Goal: Obtain resource: Obtain resource

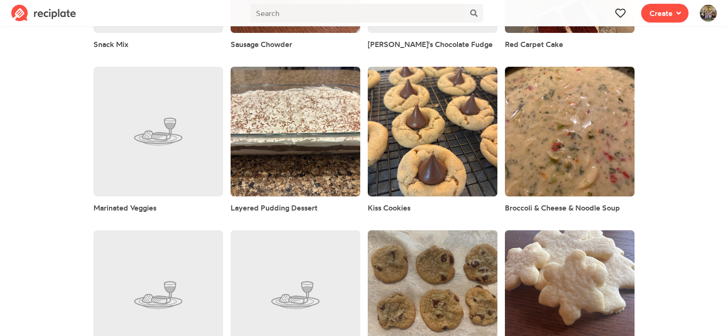
scroll to position [938, 0]
click at [277, 140] on link at bounding box center [296, 132] width 130 height 130
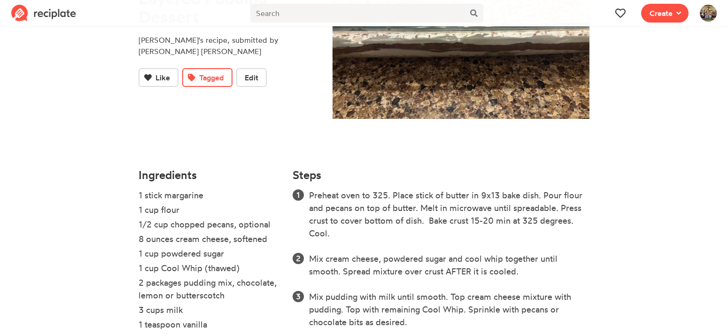
scroll to position [167, 0]
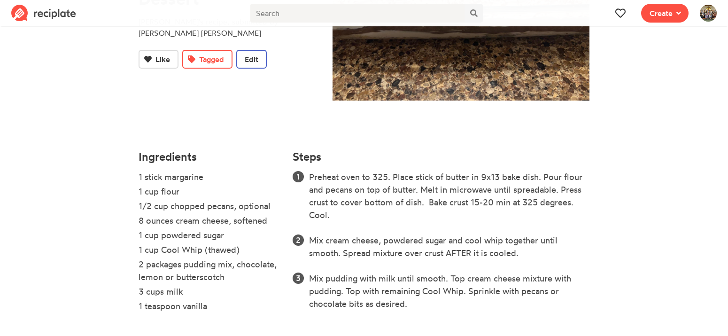
click at [251, 54] on span "Edit" at bounding box center [252, 59] width 14 height 11
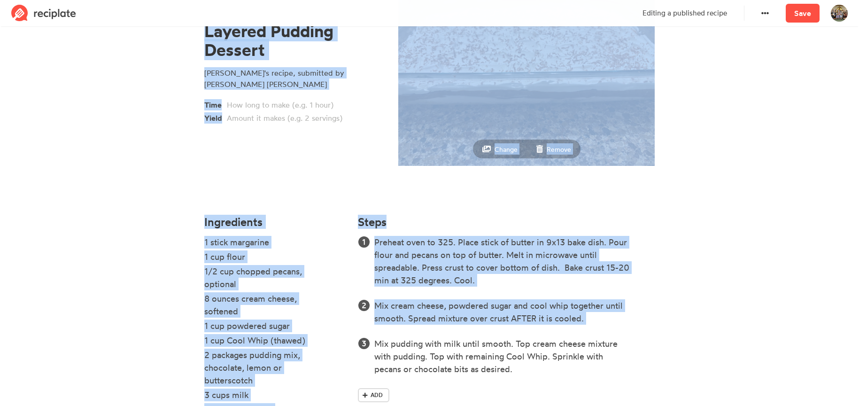
scroll to position [165, 0]
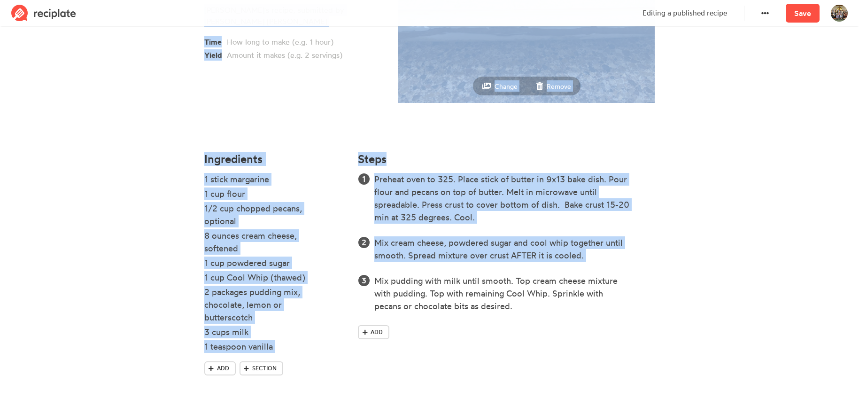
drag, startPoint x: 163, startPoint y: 46, endPoint x: 519, endPoint y: 320, distance: 449.4
click at [519, 320] on section "Layered Pudding Dessert [PERSON_NAME]'s recipe, submitted by [PERSON_NAME] [PER…" at bounding box center [429, 135] width 859 height 542
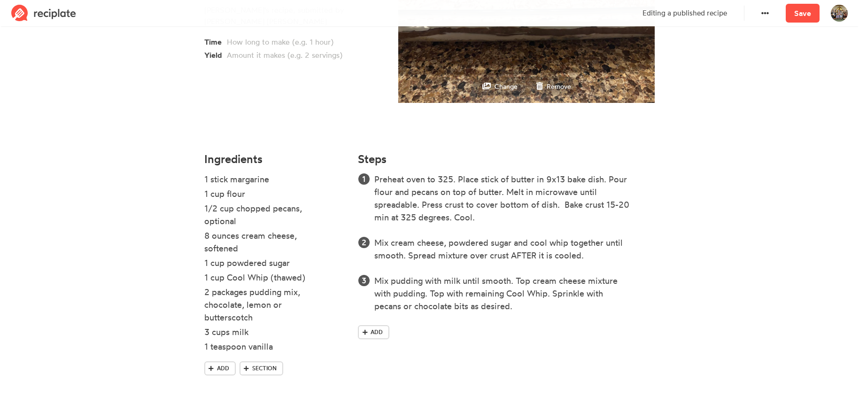
click at [525, 320] on div "Preheat oven to 325. Place stick of butter in 9x13 bake dish. Pour flour and pe…" at bounding box center [506, 258] width 297 height 170
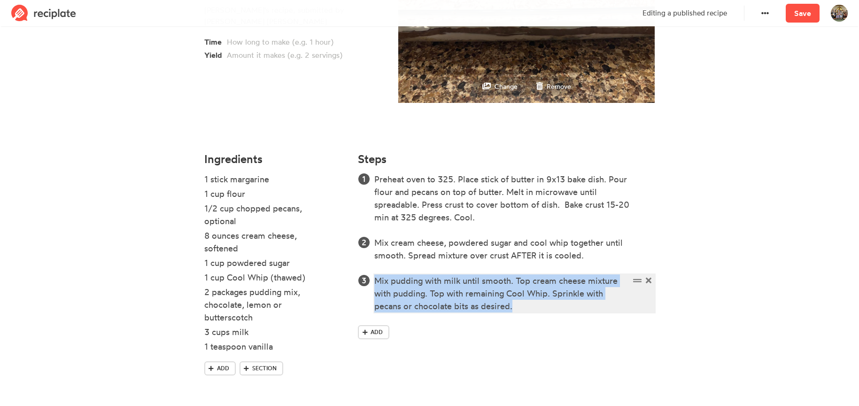
drag, startPoint x: 565, startPoint y: 312, endPoint x: 211, endPoint y: 117, distance: 404.2
click at [211, 117] on div "Layered Pudding Dessert [PERSON_NAME]'s recipe, submitted by [PERSON_NAME] [PER…" at bounding box center [429, 135] width 451 height 526
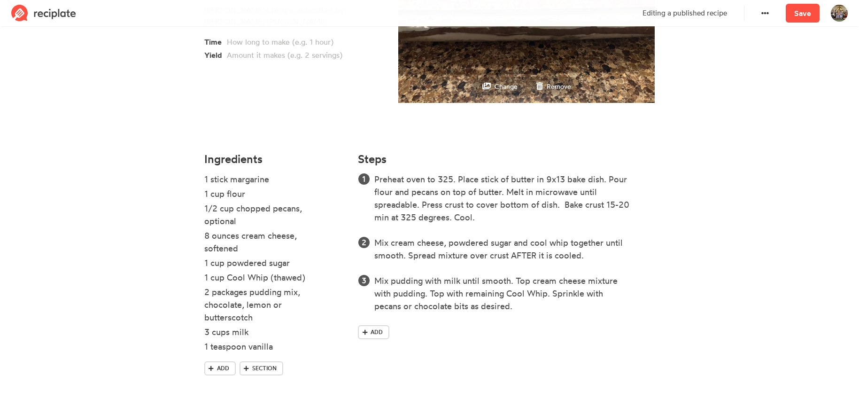
click at [728, 241] on section "Layered Pudding Dessert [PERSON_NAME]'s recipe, submitted by [PERSON_NAME] [PER…" at bounding box center [429, 135] width 859 height 542
click at [80, 153] on section "Layered Pudding Dessert [PERSON_NAME]'s recipe, submitted by [PERSON_NAME] [PER…" at bounding box center [429, 135] width 859 height 542
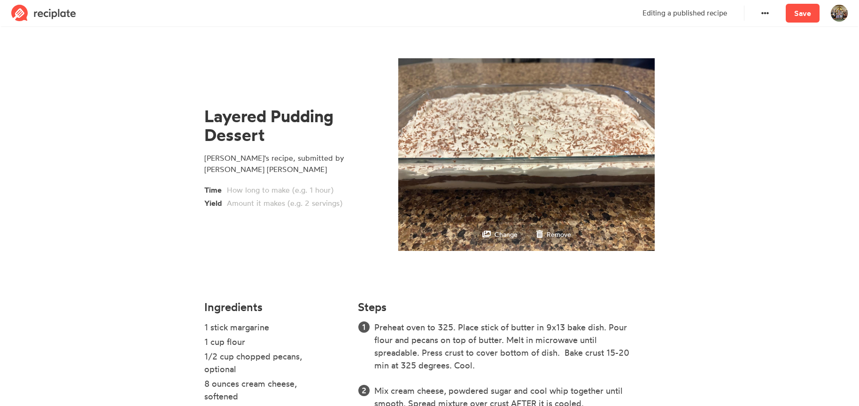
scroll to position [16, 0]
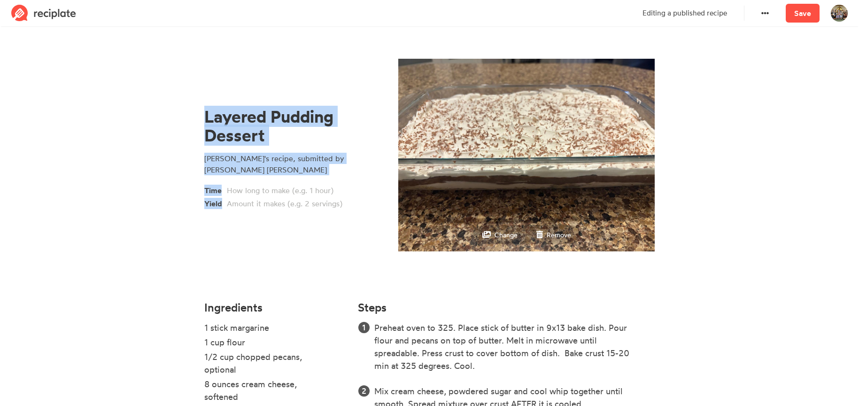
drag, startPoint x: 198, startPoint y: 117, endPoint x: 350, endPoint y: 208, distance: 176.5
click at [350, 208] on div "Layered Pudding Dessert [PERSON_NAME]'s recipe, submitted by [PERSON_NAME] [PER…" at bounding box center [294, 157] width 194 height 275
click at [205, 130] on div "Layered Pudding Dessert" at bounding box center [292, 126] width 176 height 38
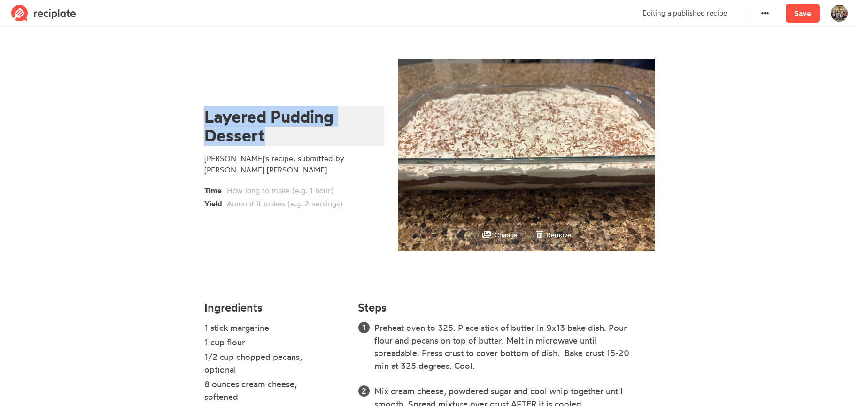
drag, startPoint x: 205, startPoint y: 126, endPoint x: 352, endPoint y: 171, distance: 153.3
click at [352, 171] on div "Layered Pudding Dessert [PERSON_NAME]'s recipe, submitted by [PERSON_NAME] [PER…" at bounding box center [293, 158] width 179 height 102
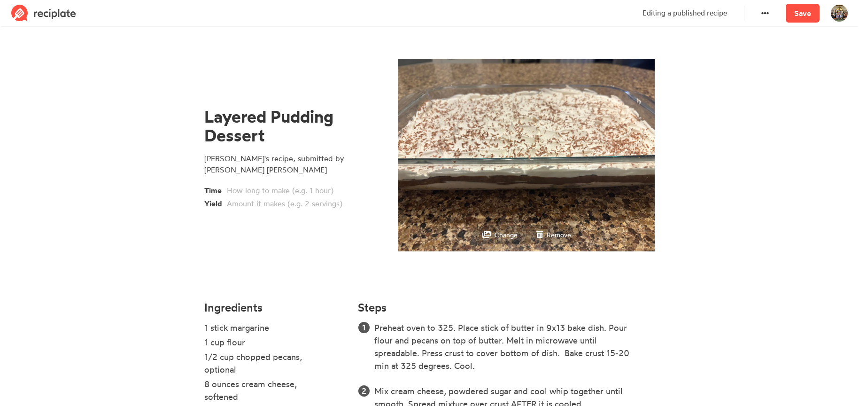
click at [369, 176] on div "Layered Pudding Dessert [PERSON_NAME]'s recipe, submitted by [PERSON_NAME] [PER…" at bounding box center [293, 158] width 179 height 102
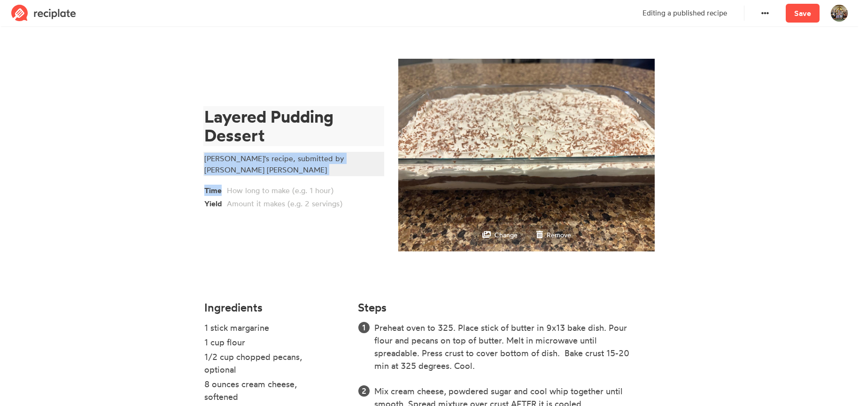
drag, startPoint x: 364, startPoint y: 170, endPoint x: 253, endPoint y: 147, distance: 112.9
click at [253, 147] on div "Layered Pudding Dessert [PERSON_NAME]'s recipe, submitted by [PERSON_NAME] [PER…" at bounding box center [293, 158] width 179 height 102
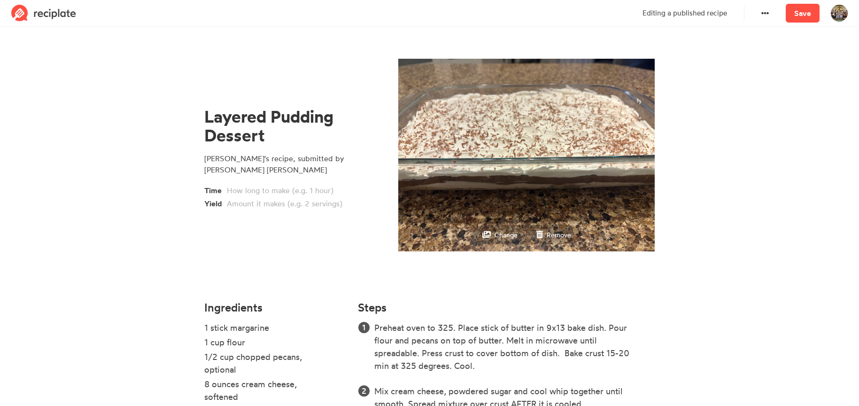
click at [189, 118] on section "Layered Pudding Dessert [PERSON_NAME]'s recipe, submitted by [PERSON_NAME] [PER…" at bounding box center [429, 284] width 859 height 542
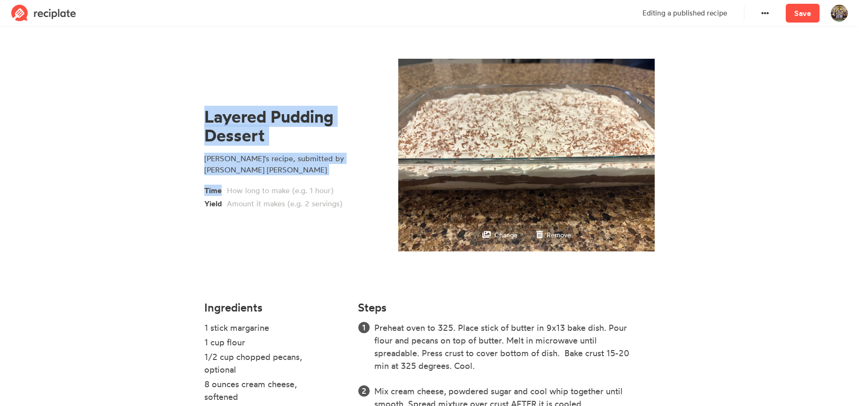
drag, startPoint x: 184, startPoint y: 111, endPoint x: 351, endPoint y: 177, distance: 179.8
click at [351, 177] on section "Layered Pudding Dessert [PERSON_NAME]'s recipe, submitted by [PERSON_NAME] [PER…" at bounding box center [429, 284] width 859 height 542
copy div "Layered Pudding Dessert [PERSON_NAME]'s recipe, submitted by [PERSON_NAME] [PER…"
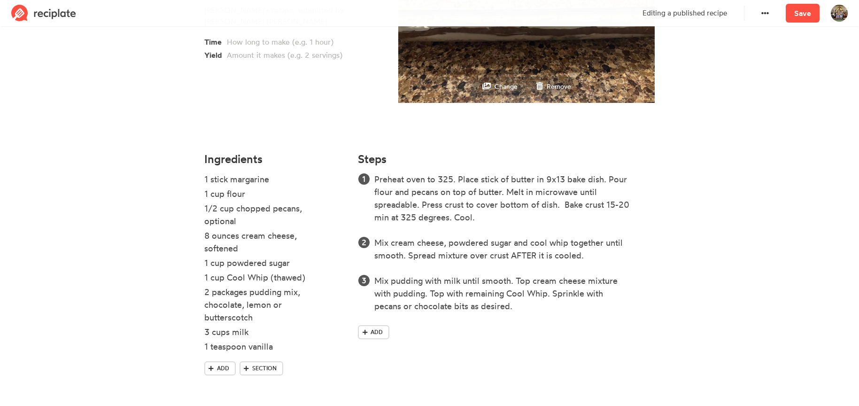
click at [206, 165] on h4 "Ingredients" at bounding box center [275, 159] width 143 height 13
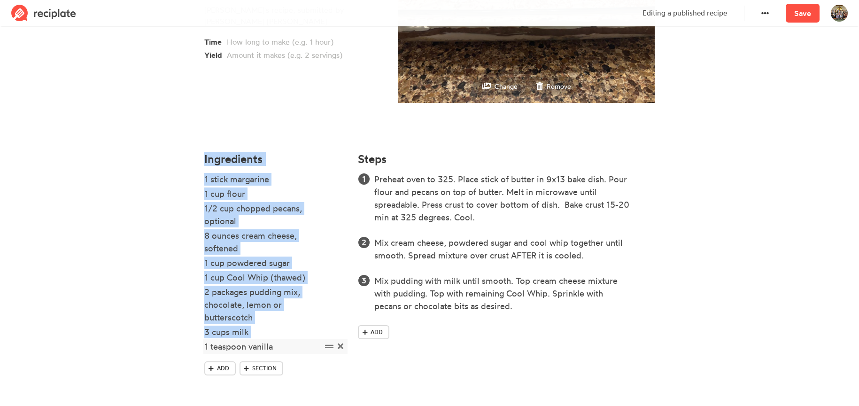
drag, startPoint x: 204, startPoint y: 162, endPoint x: 273, endPoint y: 346, distance: 196.6
click at [273, 335] on div "Ingredients 1 stick margarine 1 cup flour 1/2 cup chopped pecans, optional 8 ou…" at bounding box center [276, 272] width 154 height 251
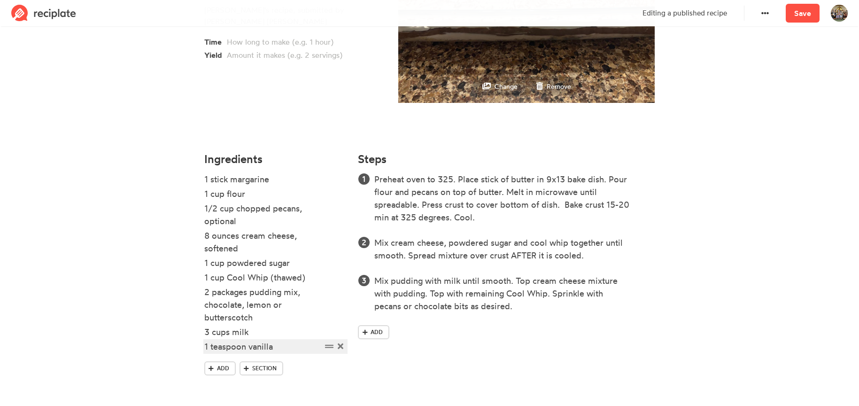
drag, startPoint x: 273, startPoint y: 346, endPoint x: 280, endPoint y: 358, distance: 14.3
click at [280, 335] on ul "1 stick margarine 1 cup flour 1/2 cup chopped pecans, optional 8 ounces cream c…" at bounding box center [275, 267] width 143 height 188
drag, startPoint x: 253, startPoint y: 341, endPoint x: 229, endPoint y: 104, distance: 238.4
click at [229, 104] on div "Layered Pudding Dessert [PERSON_NAME]'s recipe, submitted by [PERSON_NAME] [PER…" at bounding box center [429, 135] width 451 height 526
click at [209, 184] on div "1 stick margarine" at bounding box center [262, 179] width 117 height 13
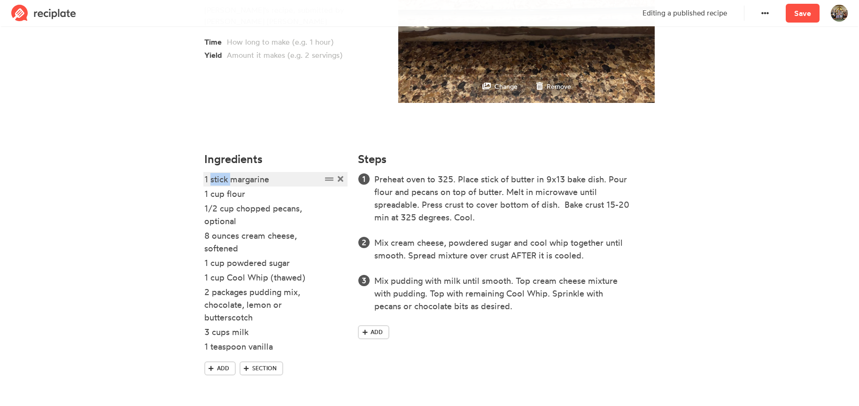
click at [209, 184] on div "1 stick margarine" at bounding box center [262, 179] width 117 height 13
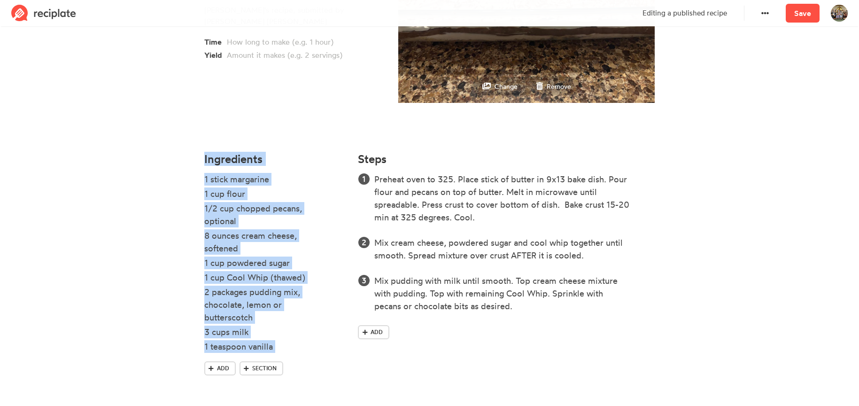
drag, startPoint x: 204, startPoint y: 157, endPoint x: 289, endPoint y: 358, distance: 218.9
click at [289, 335] on div "Ingredients 1 stick margarine 1 cup flour 1/2 cup chopped pecans, optional 8 ou…" at bounding box center [276, 272] width 154 height 251
copy div "Ingredients 1 stick margarine 1 cup flour 1/2 cup chopped pecans, optional 8 ou…"
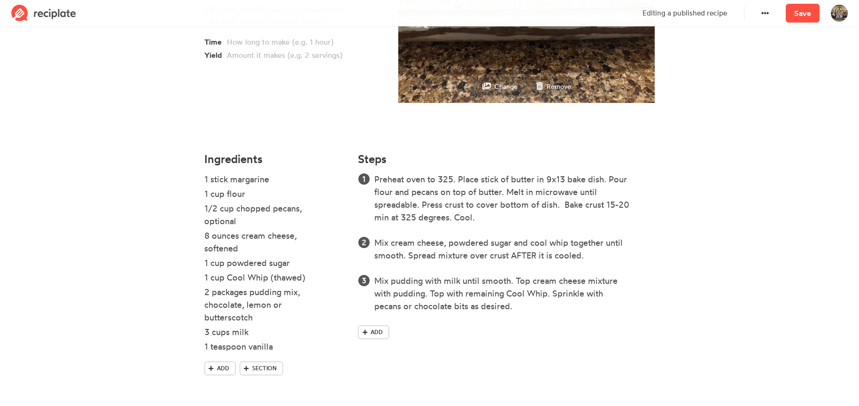
click at [703, 269] on section "Layered Pudding Dessert [PERSON_NAME]'s recipe, submitted by [PERSON_NAME] [PER…" at bounding box center [429, 135] width 859 height 542
drag, startPoint x: 93, startPoint y: 228, endPoint x: 361, endPoint y: 263, distance: 270.0
click at [361, 263] on section "Layered Pudding Dessert [PERSON_NAME]'s recipe, submitted by [PERSON_NAME] [PER…" at bounding box center [429, 135] width 859 height 542
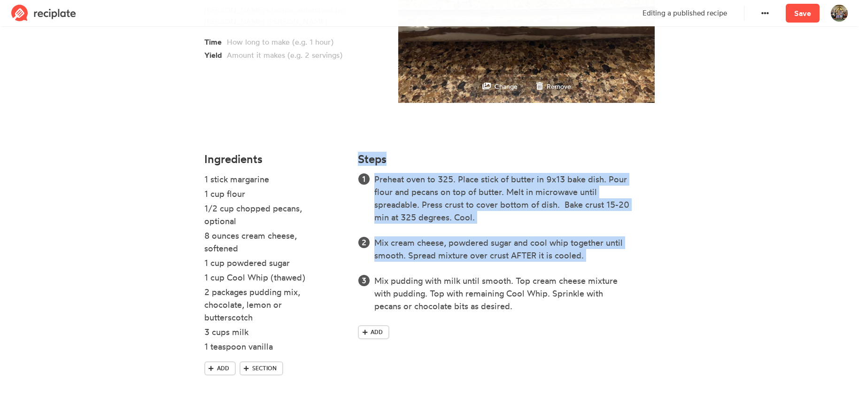
drag, startPoint x: 356, startPoint y: 156, endPoint x: 510, endPoint y: 314, distance: 220.2
click at [510, 314] on div "Steps Preheat oven to 325. Place stick of butter in 9x13 bake dish. Pour flour …" at bounding box center [506, 272] width 308 height 251
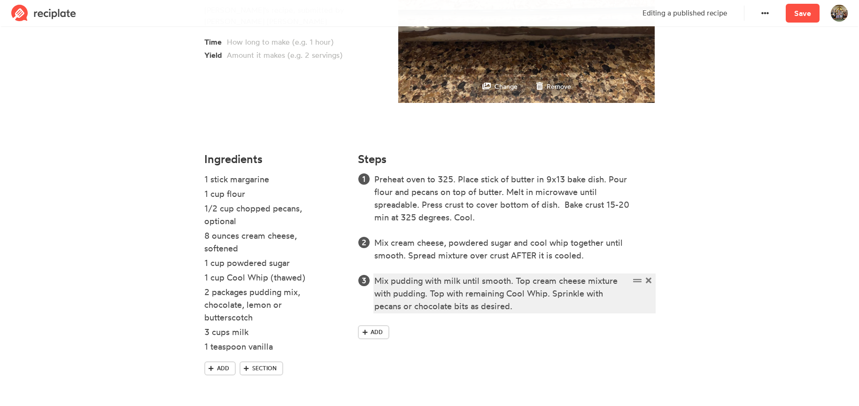
click at [537, 304] on div "Mix pudding with milk until smooth. Top cream cheese mixture with pudding. Top …" at bounding box center [501, 293] width 255 height 38
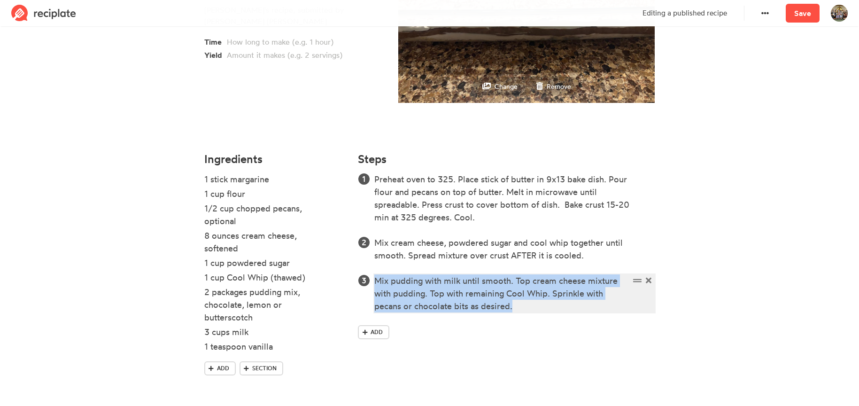
drag, startPoint x: 537, startPoint y: 304, endPoint x: 344, endPoint y: 141, distance: 252.6
click at [344, 141] on div "Layered Pudding Dessert [PERSON_NAME]'s recipe, submitted by [PERSON_NAME] [PER…" at bounding box center [429, 135] width 451 height 526
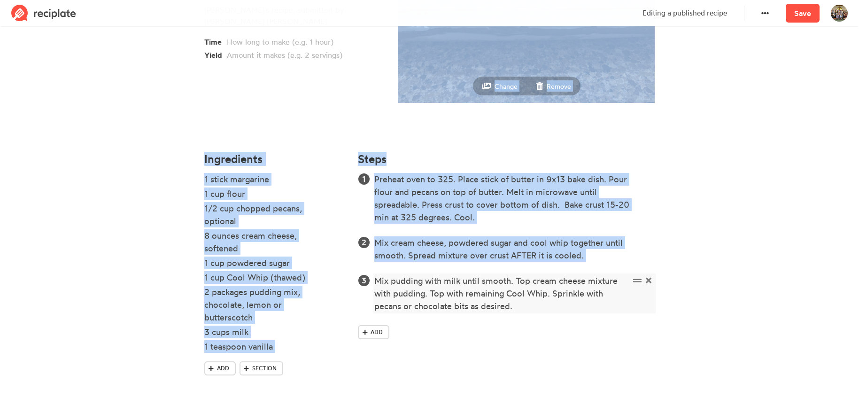
drag, startPoint x: 346, startPoint y: 138, endPoint x: 508, endPoint y: 310, distance: 236.2
click at [508, 310] on div "Layered Pudding Dessert [PERSON_NAME]'s recipe, submitted by [PERSON_NAME] [PER…" at bounding box center [429, 135] width 451 height 526
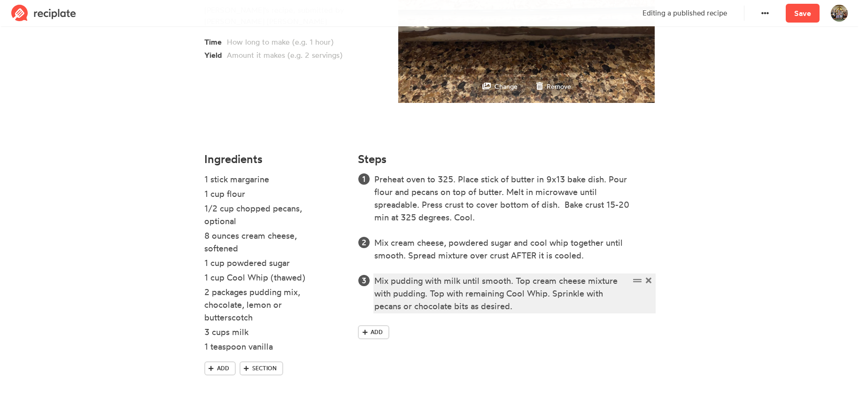
click at [513, 311] on div "Mix pudding with milk until smooth. Top cream cheese mixture with pudding. Top …" at bounding box center [501, 293] width 255 height 38
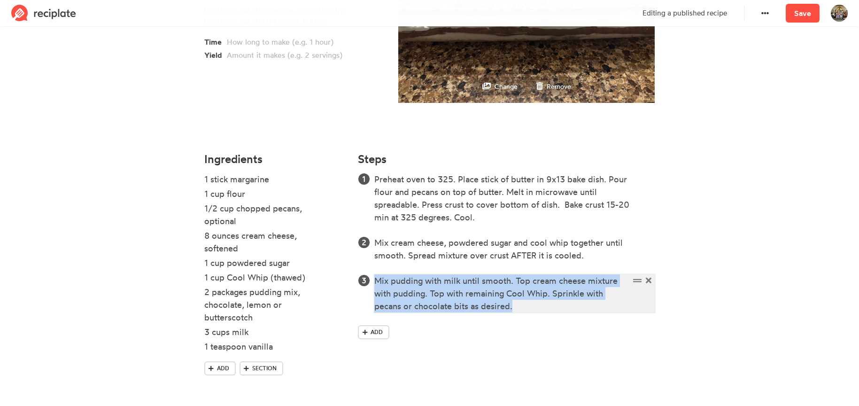
drag, startPoint x: 490, startPoint y: 303, endPoint x: 352, endPoint y: 132, distance: 219.4
click at [352, 132] on div "Layered Pudding Dessert [PERSON_NAME]'s recipe, submitted by [PERSON_NAME] [PER…" at bounding box center [429, 135] width 451 height 526
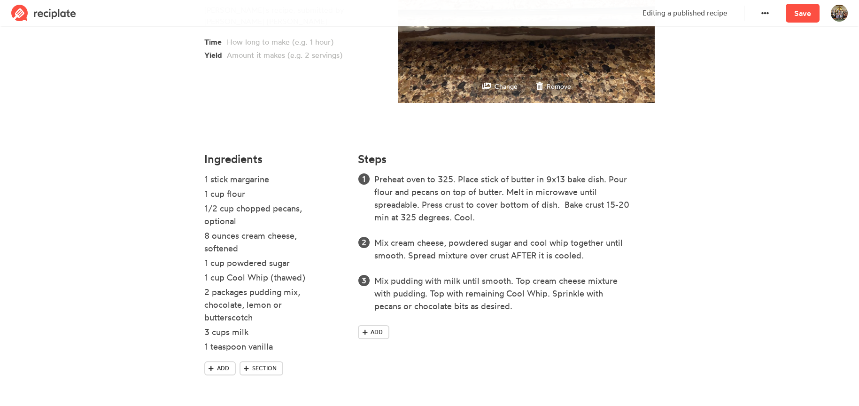
click at [368, 153] on h4 "Steps" at bounding box center [372, 159] width 29 height 13
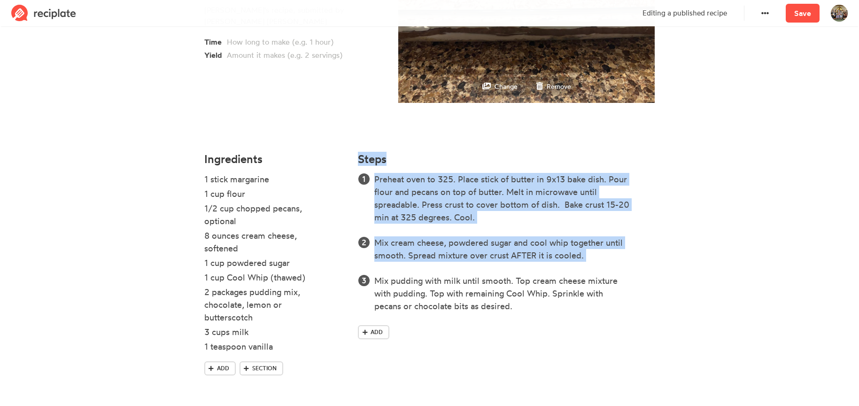
drag, startPoint x: 361, startPoint y: 157, endPoint x: 542, endPoint y: 348, distance: 263.5
click at [542, 335] on div "Steps Preheat oven to 325. Place stick of butter in 9x13 bake dish. Pour flour …" at bounding box center [506, 272] width 308 height 251
copy div "Steps Preheat oven to 325. Place stick of butter in 9x13 bake dish. Pour flour …"
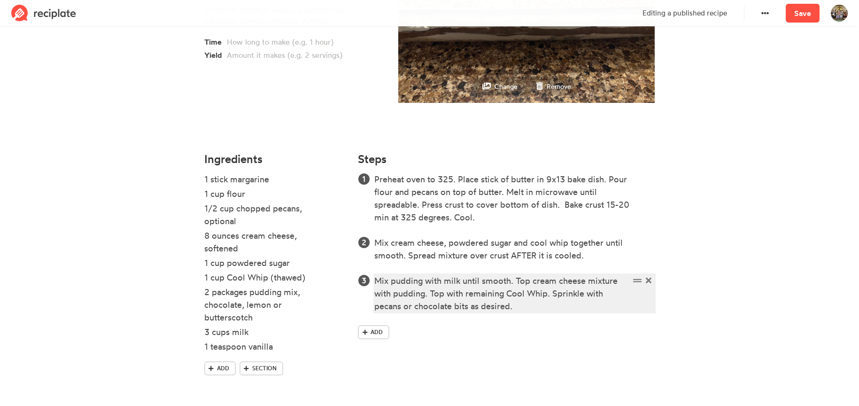
click at [471, 302] on div "Mix pudding with milk until smooth. Top cream cheese mixture with pudding. Top …" at bounding box center [501, 293] width 255 height 38
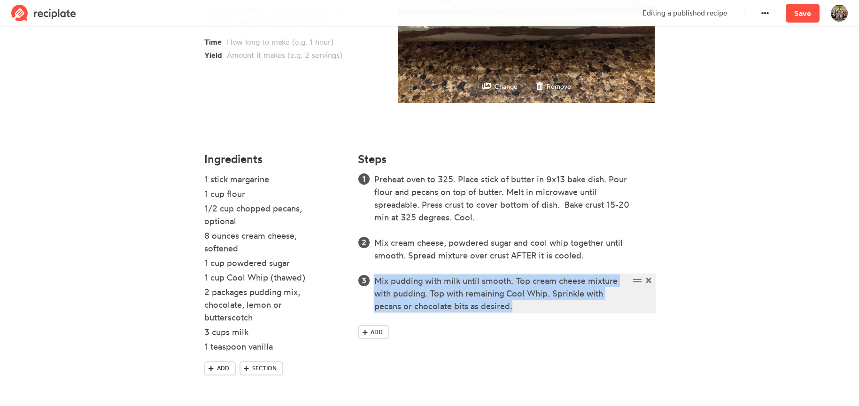
drag, startPoint x: 519, startPoint y: 305, endPoint x: 375, endPoint y: 279, distance: 146.4
click at [375, 279] on div "Mix pudding with milk until smooth. Top cream cheese mixture with pudding. Top …" at bounding box center [501, 293] width 255 height 38
copy div "Mix pudding with milk until smooth. Top cream cheese mixture with pudding. Top …"
